Goal: Transaction & Acquisition: Obtain resource

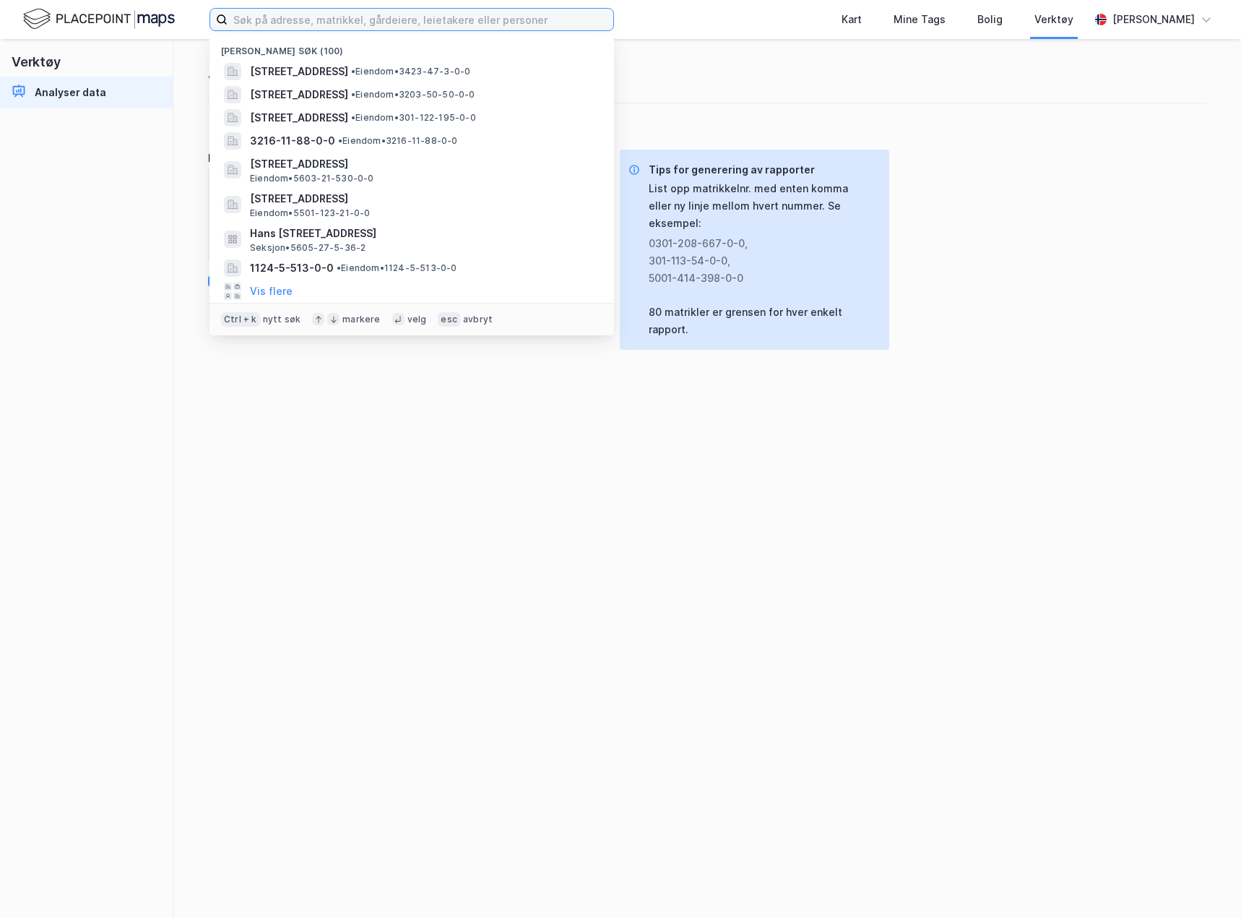
click at [239, 23] on input at bounding box center [421, 20] width 386 height 22
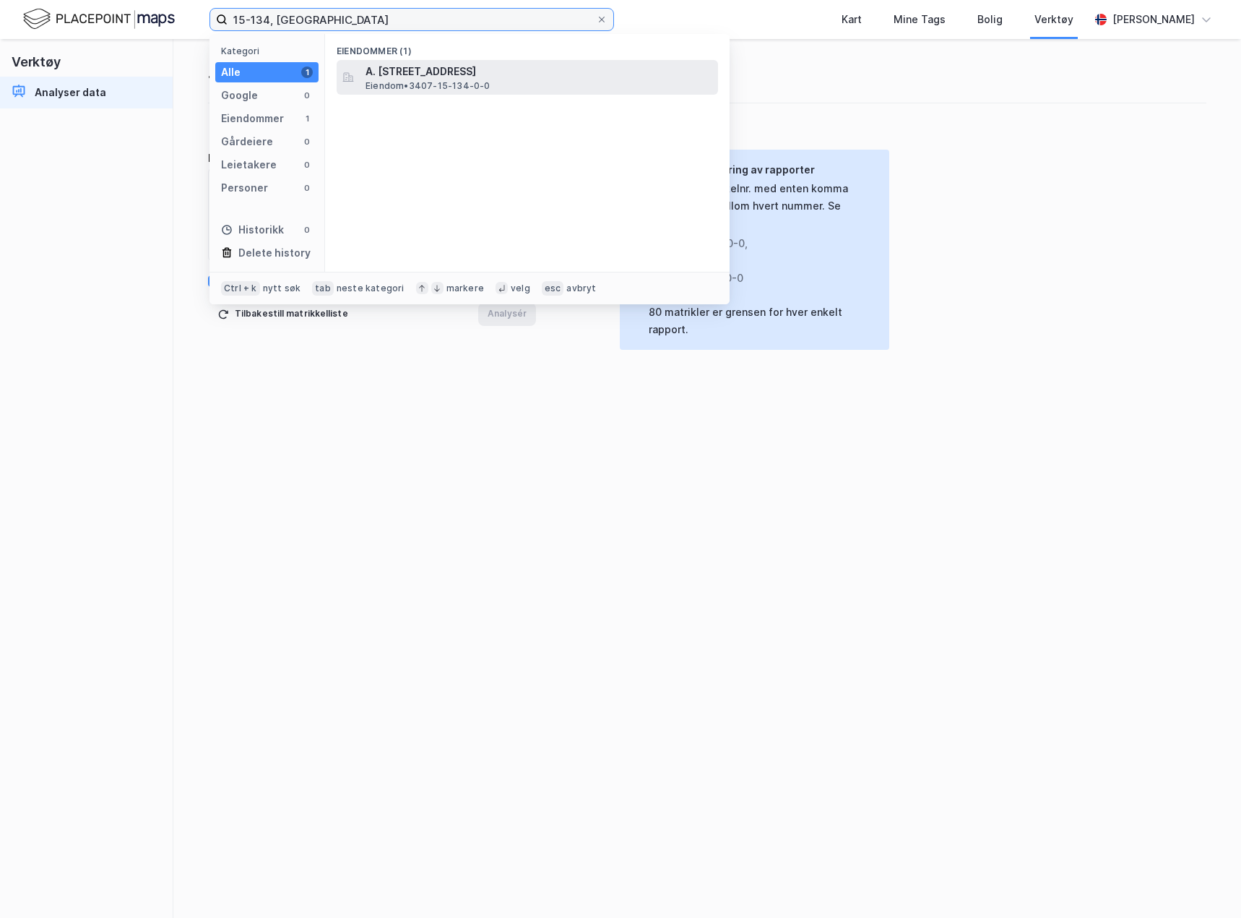
type input "15-134, [GEOGRAPHIC_DATA]"
click at [401, 80] on span "Eiendom • 3407-15-134-0-0" at bounding box center [428, 86] width 125 height 12
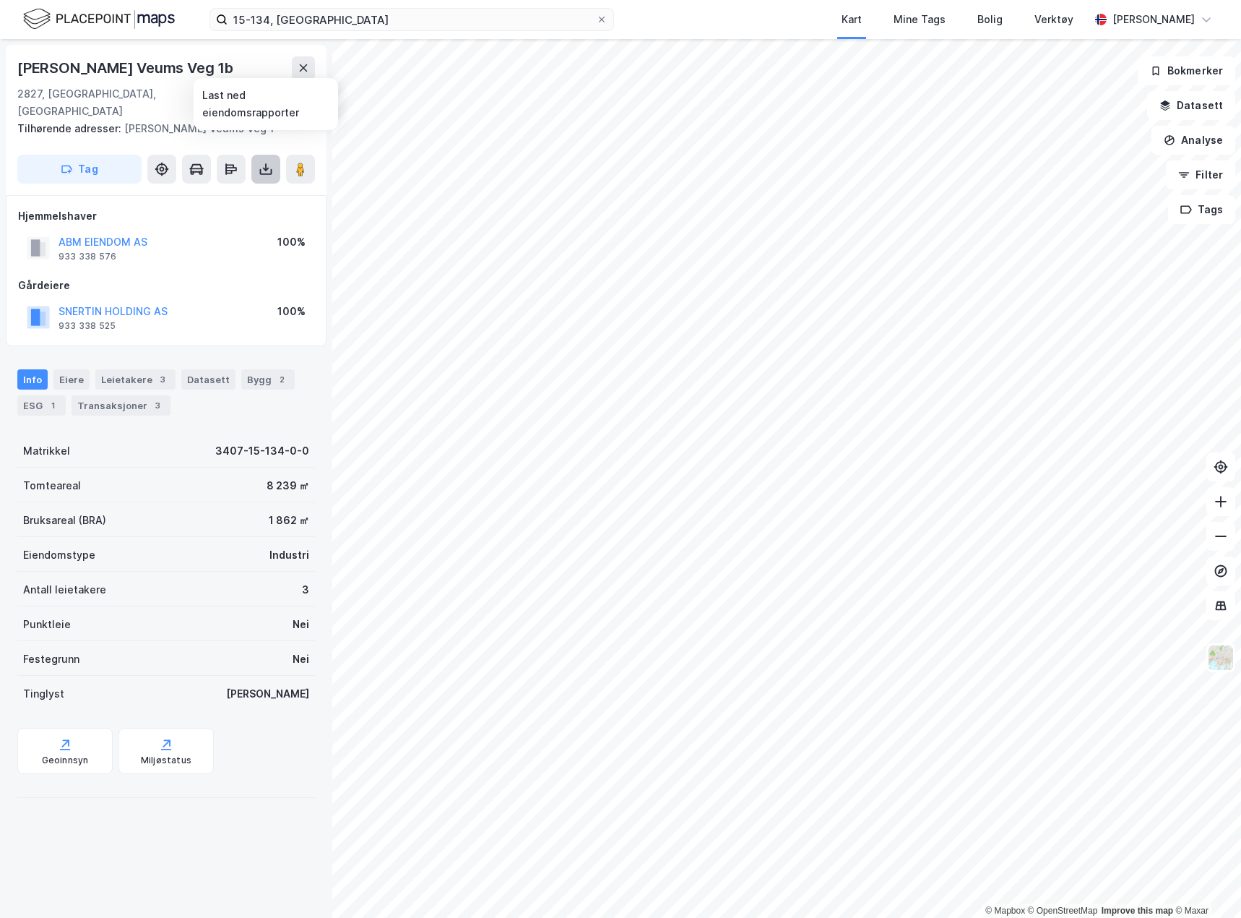
click at [264, 162] on icon at bounding box center [266, 169] width 14 height 14
click at [214, 192] on div "Last ned grunnbok" at bounding box center [194, 198] width 84 height 12
